Goal: Information Seeking & Learning: Find specific fact

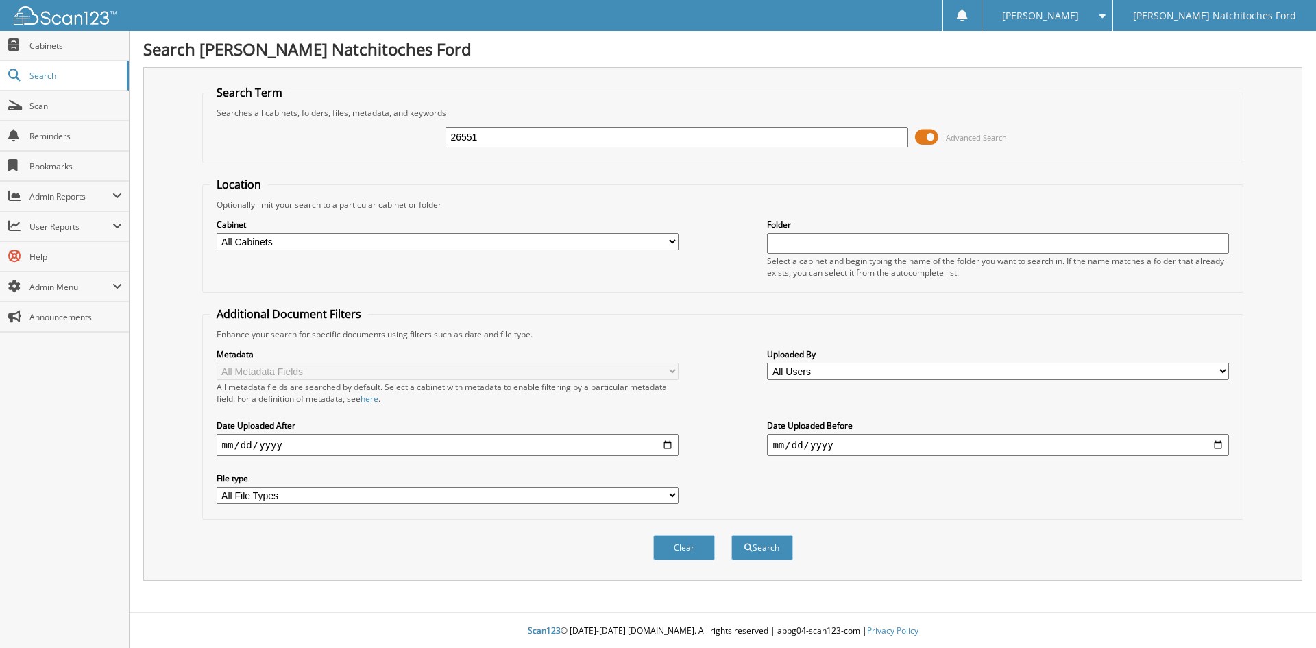
type input "26551"
click at [731, 535] on button "Search" at bounding box center [762, 547] width 62 height 25
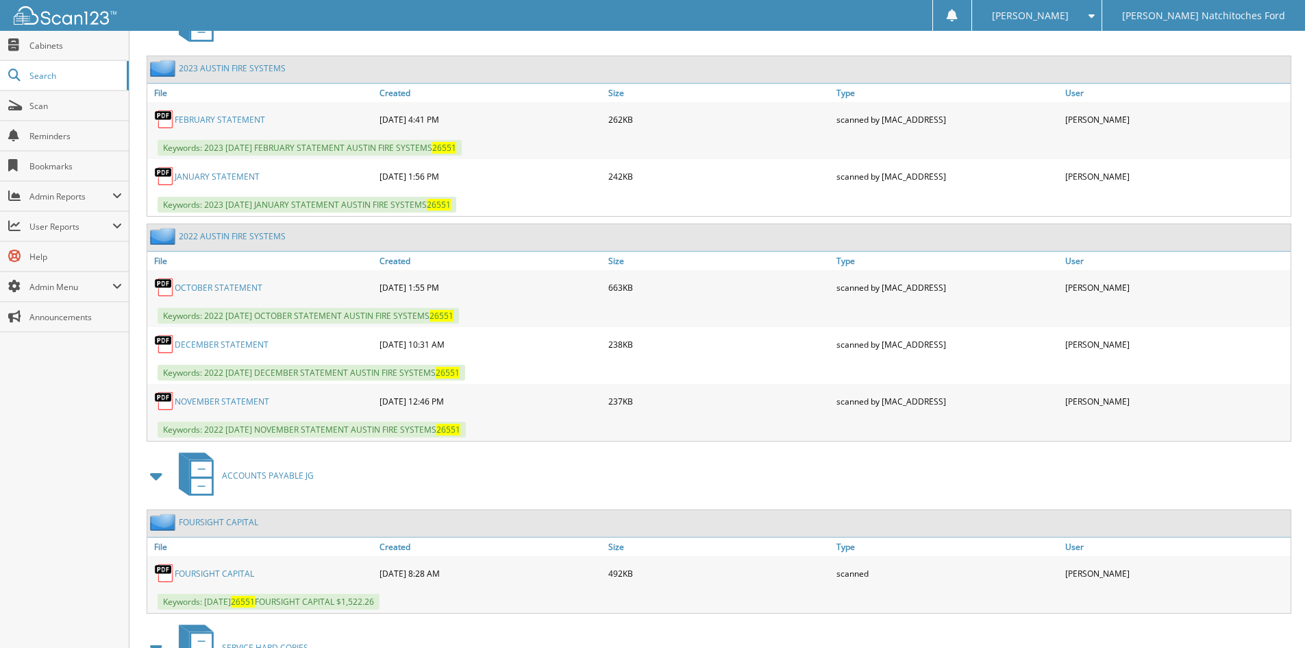
scroll to position [668, 0]
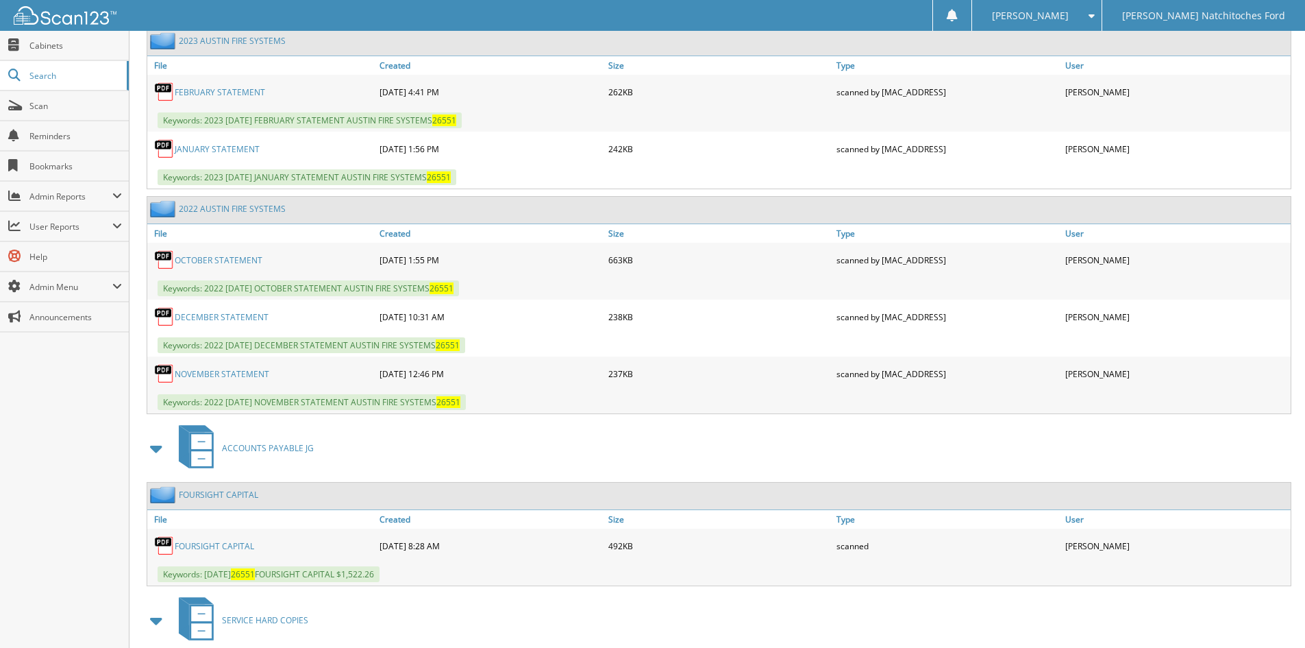
click at [224, 545] on link "FOURSIGHT CAPITAL" at bounding box center [214, 546] width 79 height 12
